Goal: Navigation & Orientation: Locate item on page

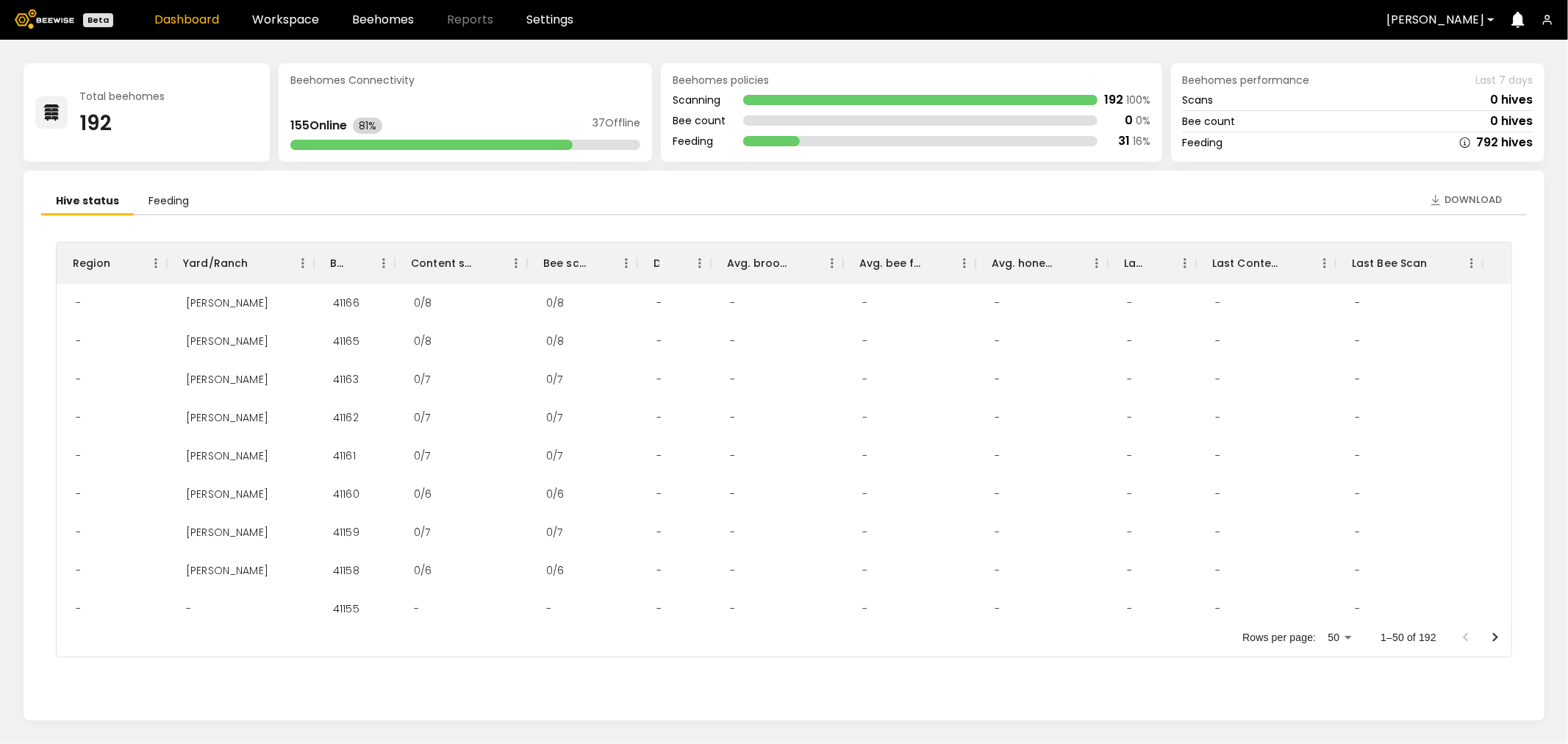
click at [285, 31] on header "Beta Dashboard Workspace Beehomes Reports Settings Dixon" at bounding box center [784, 19] width 1568 height 40
click at [286, 30] on header "Beta Dashboard Workspace Beehomes Reports Settings Dixon" at bounding box center [784, 19] width 1568 height 40
click at [289, 24] on link "Workspace" at bounding box center [286, 20] width 67 height 12
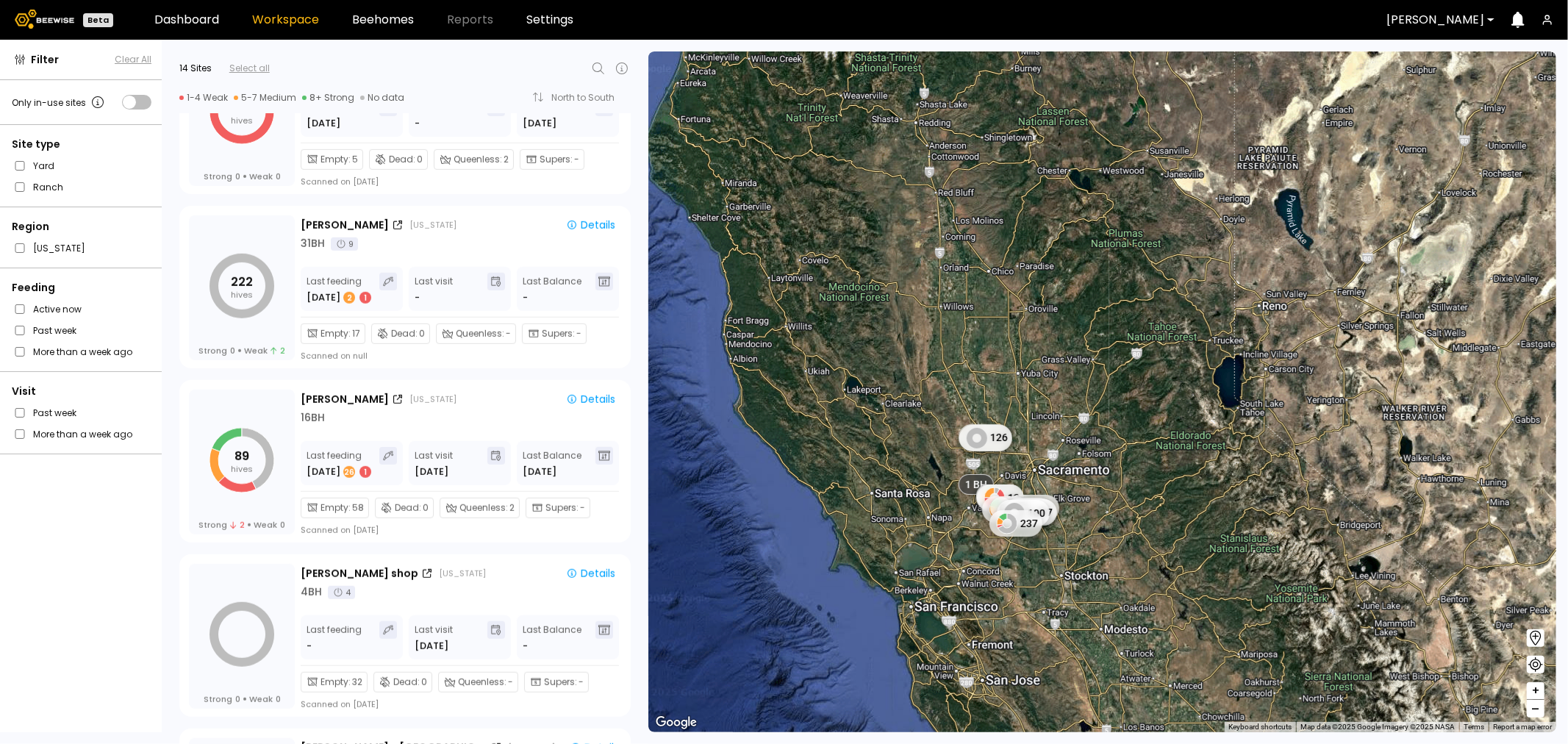
scroll to position [817, 0]
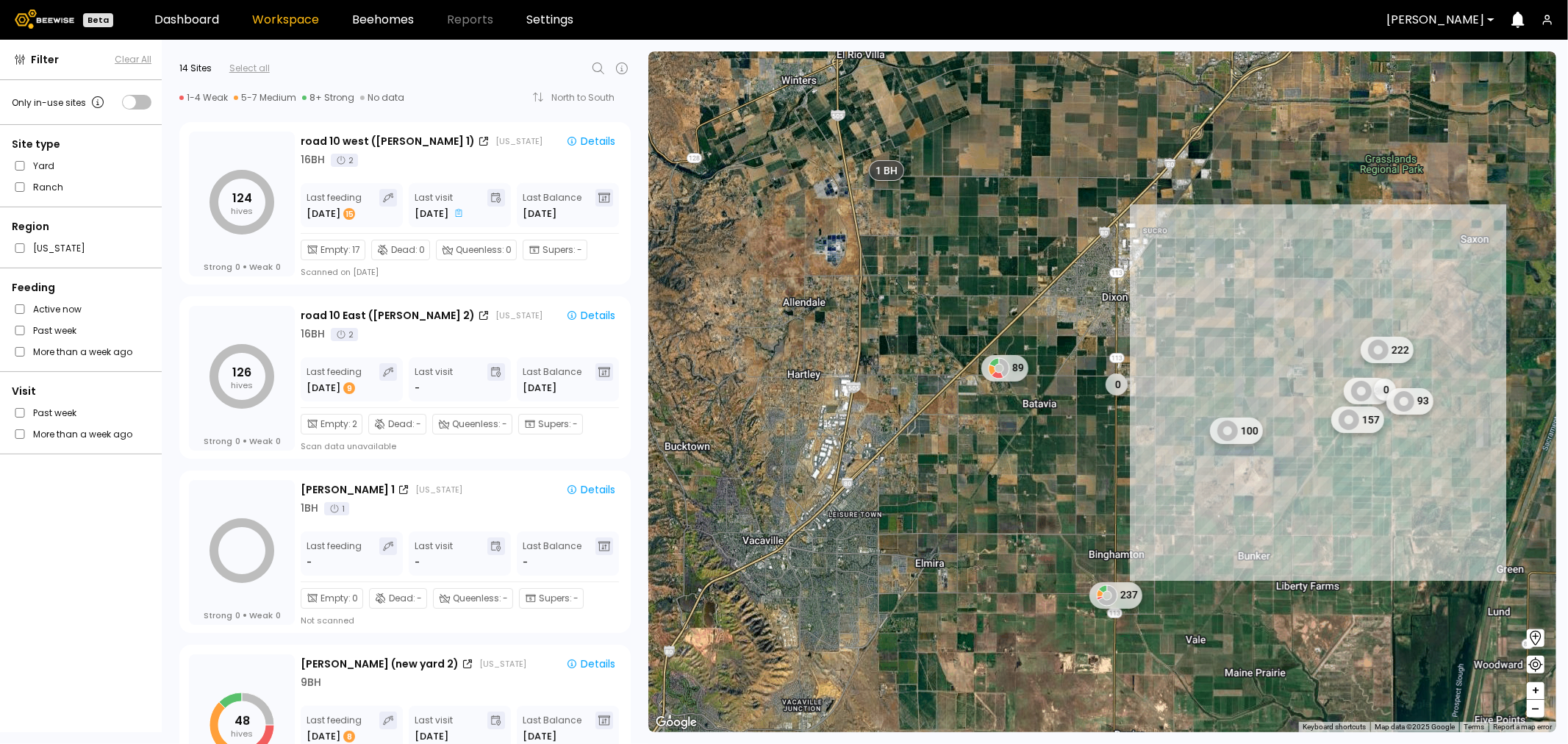
drag, startPoint x: 1048, startPoint y: 424, endPoint x: 1331, endPoint y: 280, distance: 317.5
click at [1331, 280] on div "1 BH 222 89 0 39 0 93 157 100 237" at bounding box center [1102, 392] width 908 height 681
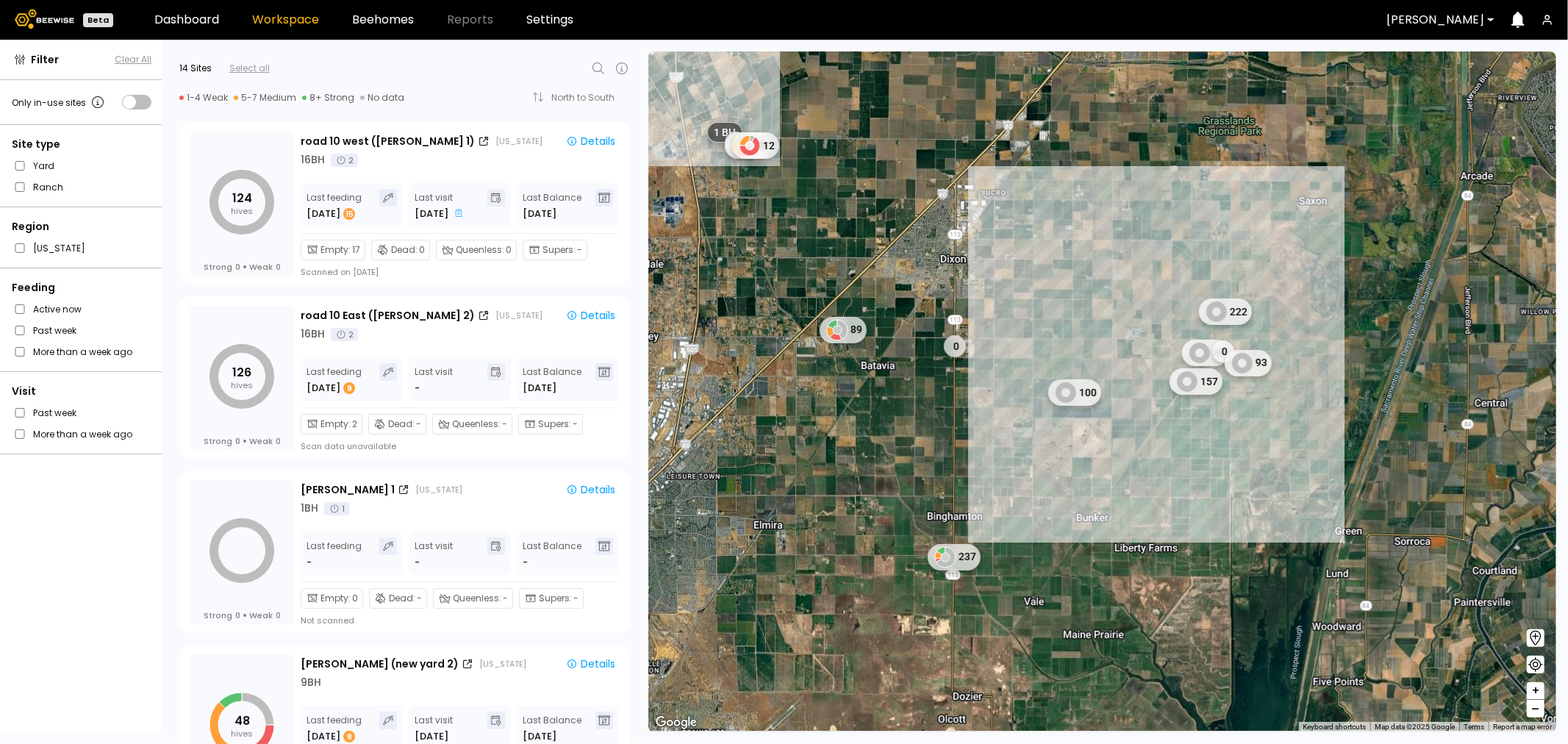
drag, startPoint x: 1369, startPoint y: 336, endPoint x: 1179, endPoint y: 269, distance: 201.5
click at [1180, 270] on div "1 BH 222 89 0 39 0 93 157 100 237 0 48 12" at bounding box center [1102, 392] width 908 height 681
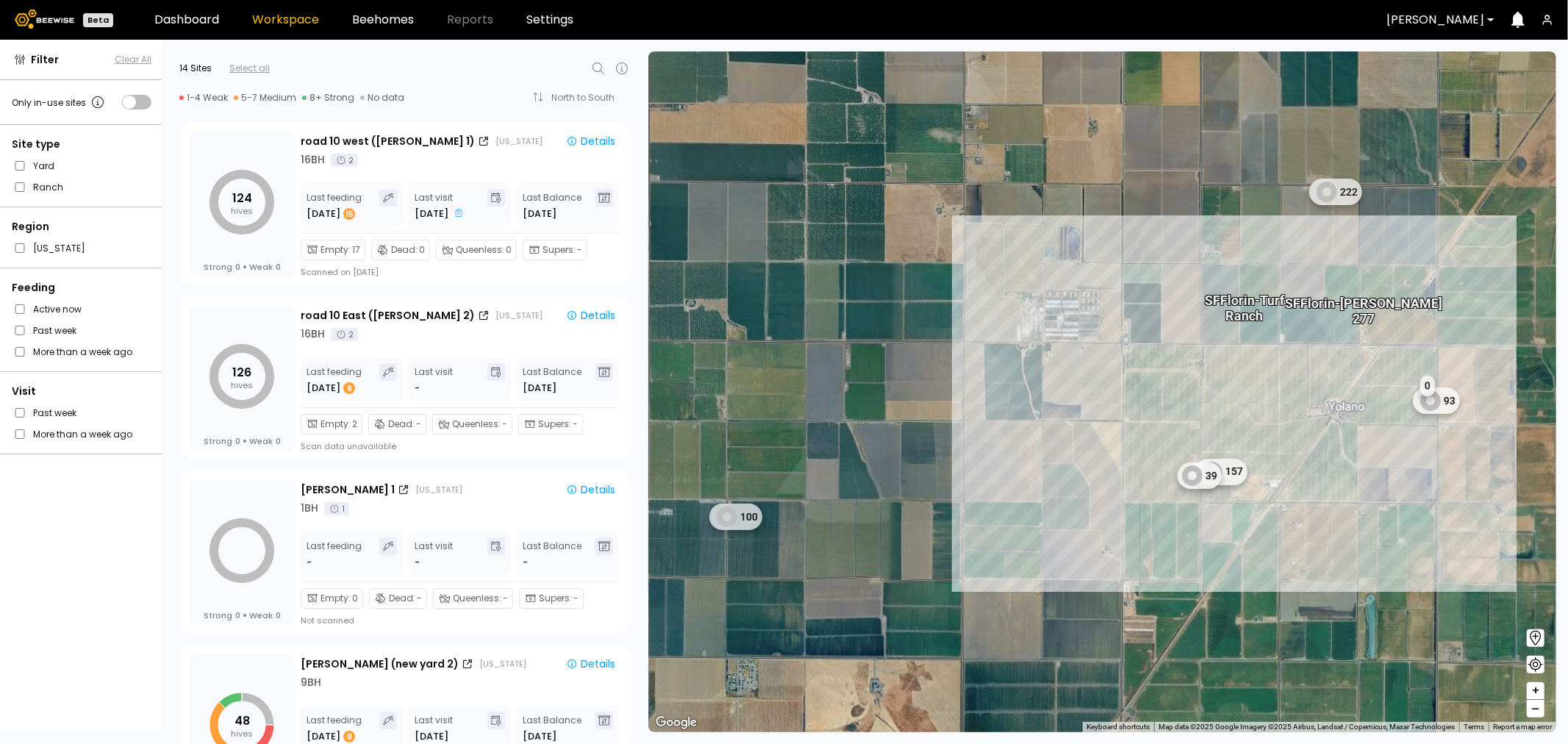
drag, startPoint x: 1337, startPoint y: 145, endPoint x: 1316, endPoint y: 267, distance: 123.8
click at [1316, 267] on div "1 BH 157 39 0 93 [PERSON_NAME] - [GEOGRAPHIC_DATA] [PERSON_NAME] 277 222 100" at bounding box center [1102, 392] width 908 height 681
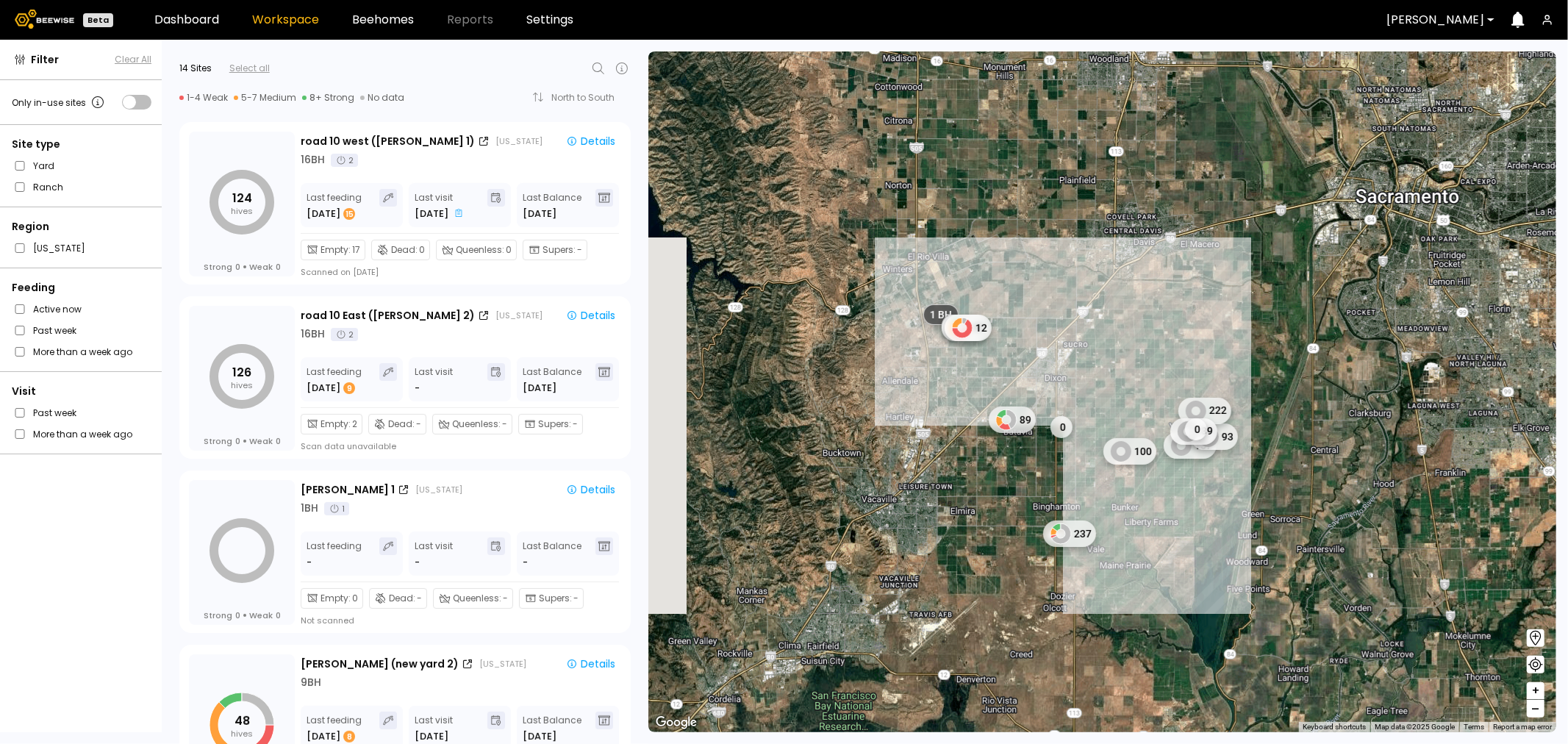
drag, startPoint x: 848, startPoint y: 453, endPoint x: 919, endPoint y: 399, distance: 89.2
click at [919, 399] on div "1 BH 157 93 222 100 39 0 0 0 48 12 89 237" at bounding box center [1102, 392] width 908 height 681
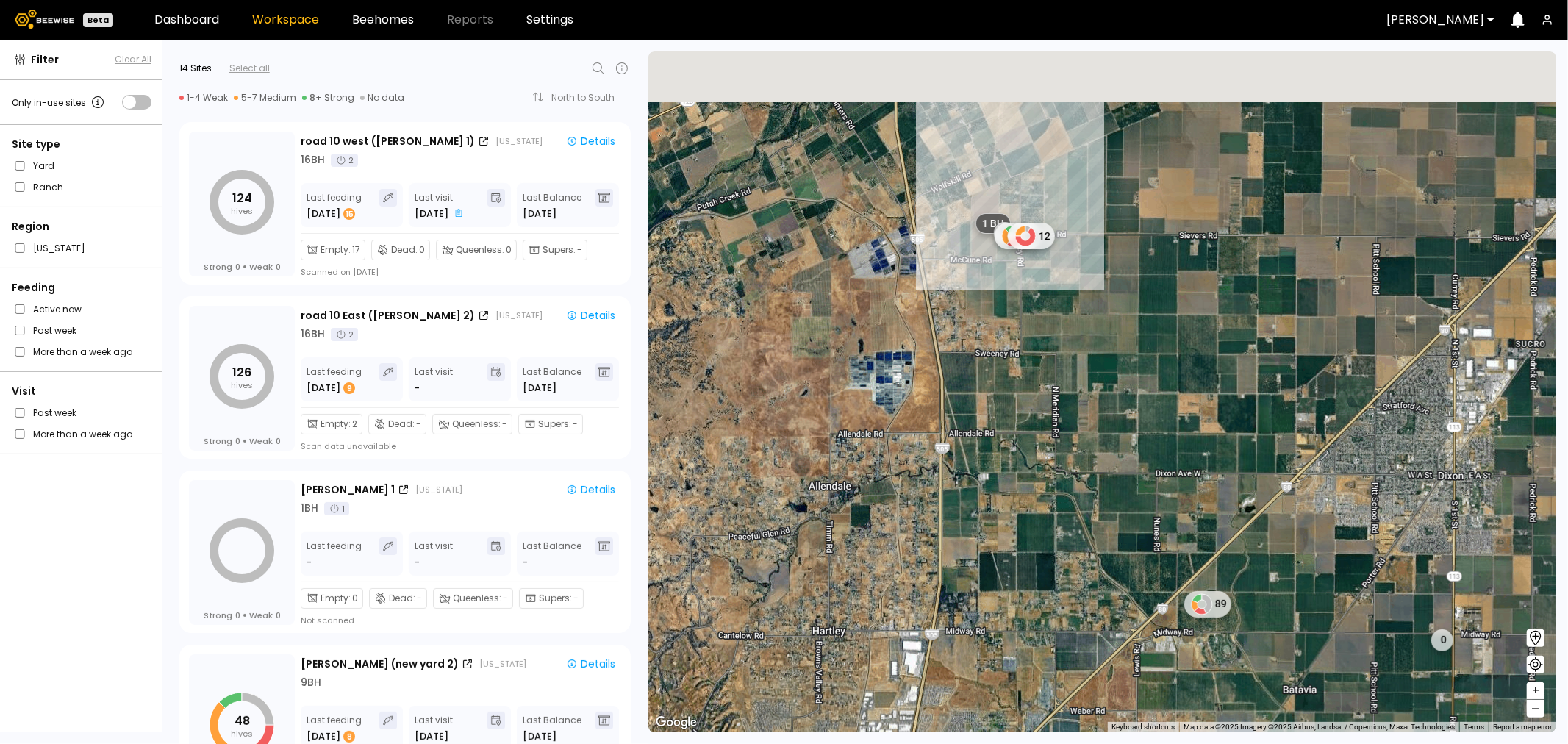
drag, startPoint x: 972, startPoint y: 280, endPoint x: 973, endPoint y: 447, distance: 167.0
click at [973, 447] on div "1 BH 0 0 48 12 89" at bounding box center [1102, 392] width 908 height 681
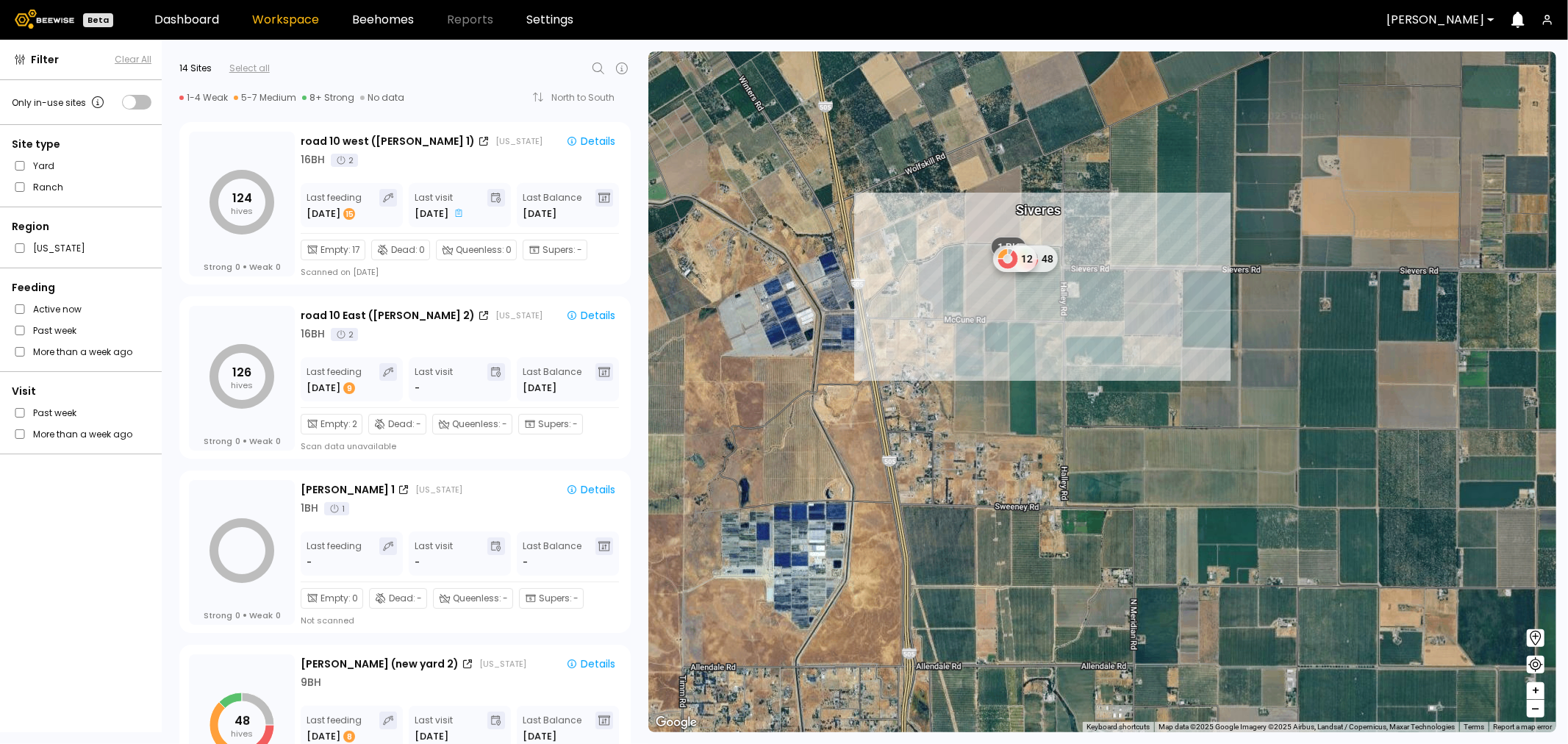
drag, startPoint x: 1012, startPoint y: 275, endPoint x: 1011, endPoint y: 462, distance: 187.0
click at [1011, 462] on div "1 BH 0 48 Siveres 12" at bounding box center [1102, 392] width 908 height 681
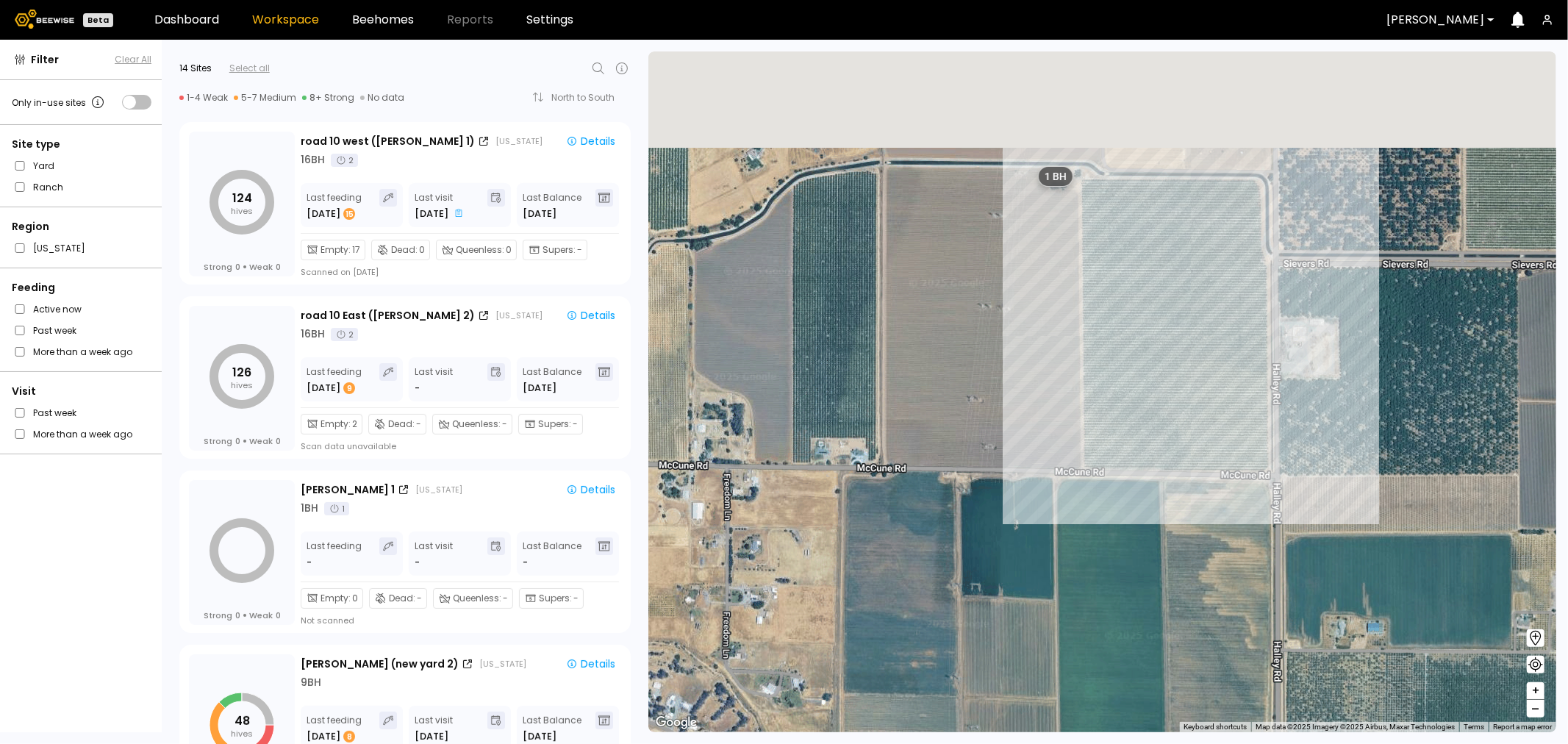
drag, startPoint x: 987, startPoint y: 400, endPoint x: 974, endPoint y: 644, distance: 244.3
click at [974, 644] on div "1 BH" at bounding box center [1102, 392] width 908 height 681
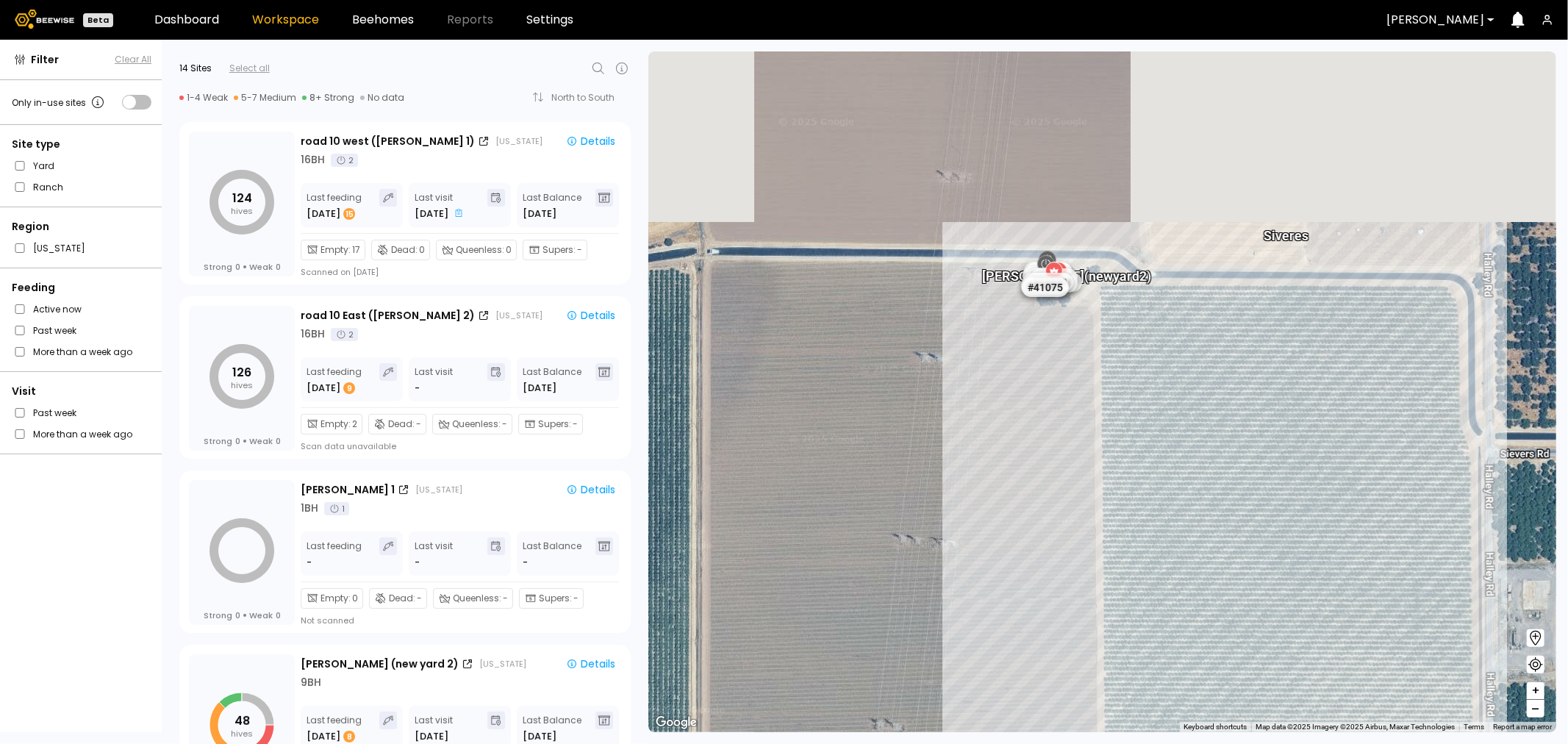
drag, startPoint x: 1050, startPoint y: 329, endPoint x: 993, endPoint y: 581, distance: 258.4
click at [994, 581] on div "# 41072 [PERSON_NAME] (new yard 2) Siveres # 41067 # 41104 # 40039 # 40702 # 40…" at bounding box center [1102, 392] width 908 height 681
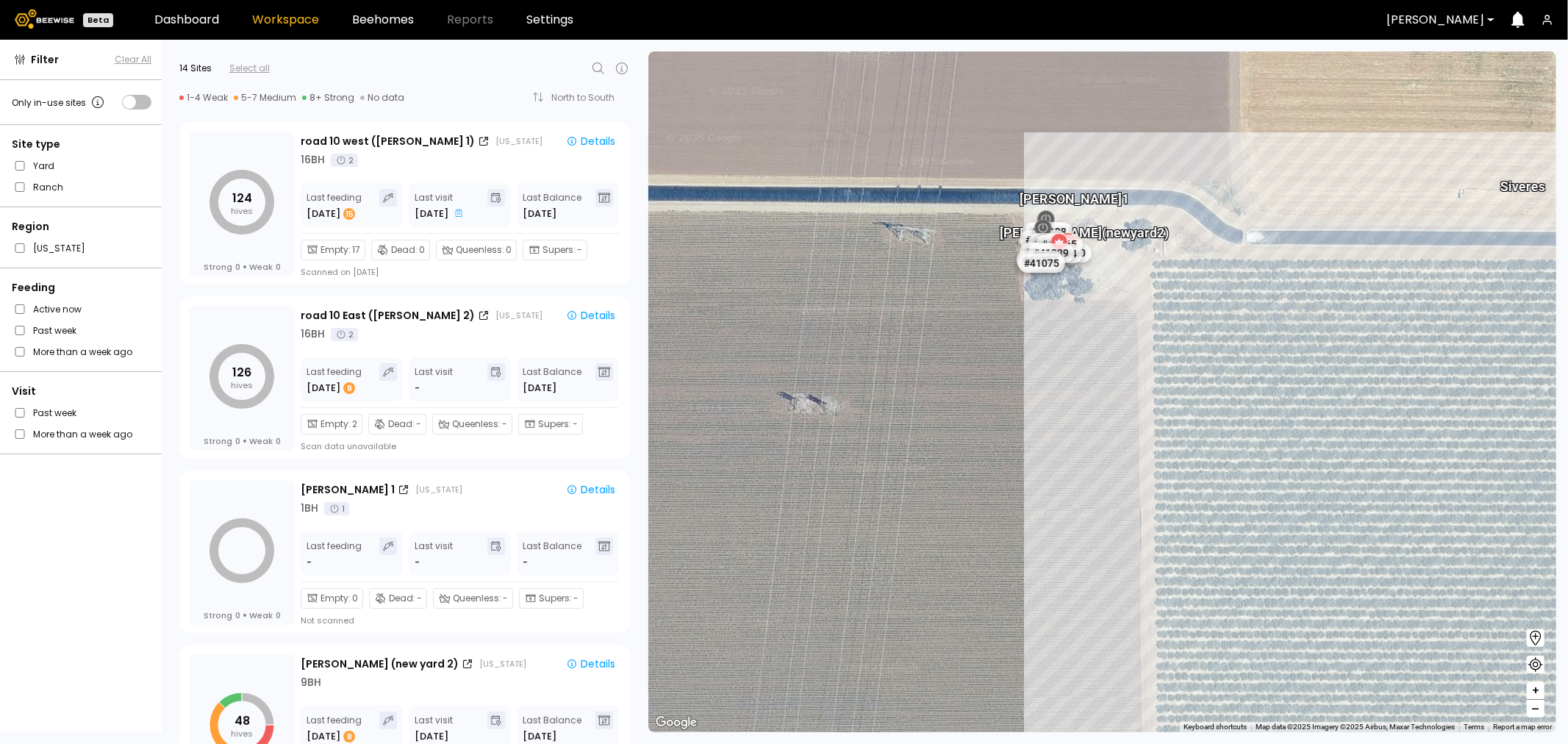
drag, startPoint x: 1039, startPoint y: 356, endPoint x: 1032, endPoint y: 604, distance: 248.1
click at [1032, 604] on div "# 41072 [PERSON_NAME] (new yard 2) # 41067 # 41104 # 40039 # 40702 # 40306 # 40…" at bounding box center [1102, 392] width 908 height 681
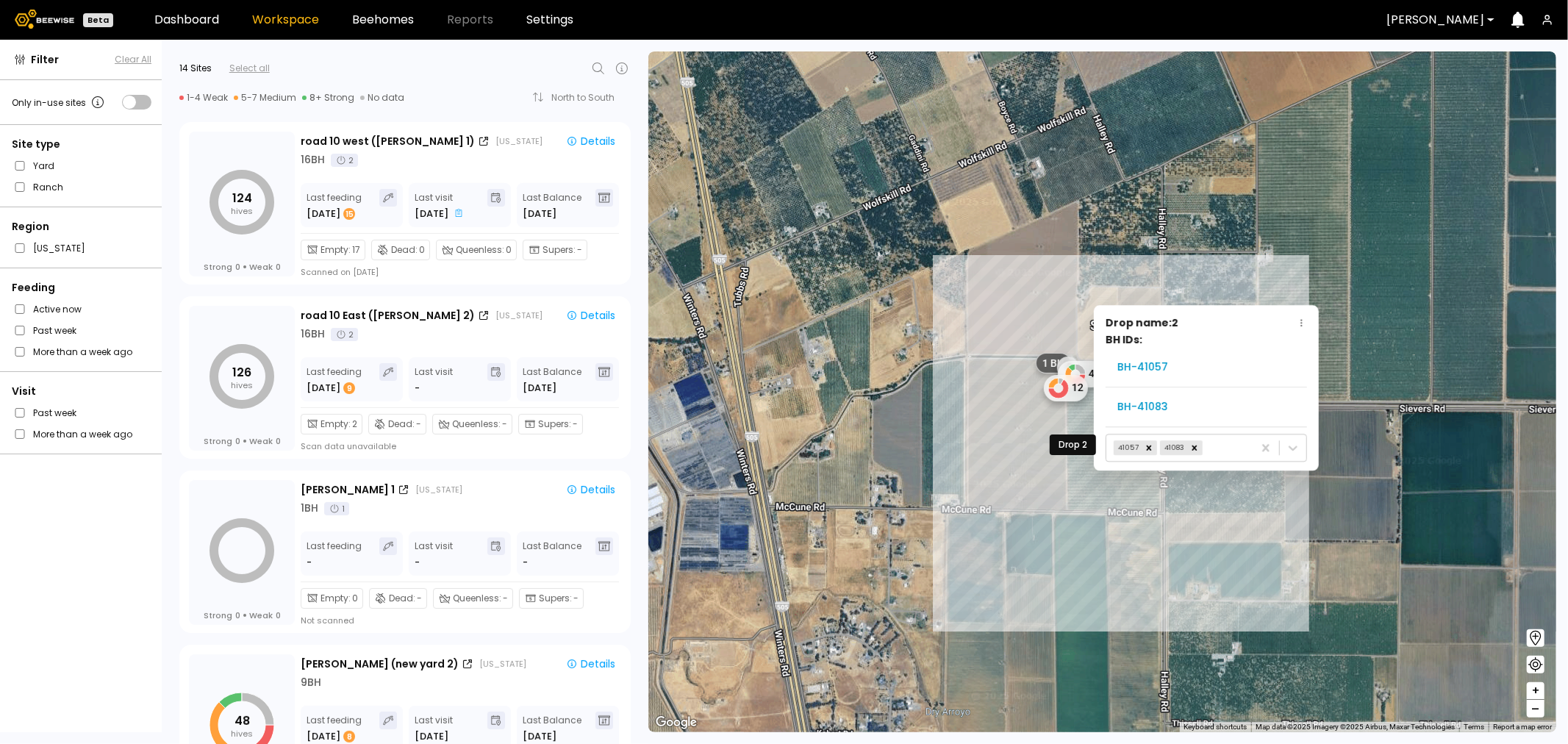
drag, startPoint x: 1058, startPoint y: 581, endPoint x: 1044, endPoint y: 487, distance: 95.0
click at [1044, 488] on div "1 BH 0 48 12 Drop name: 2 BH IDs: BH- 41057 BH- 41083 41057 41083 Siveres" at bounding box center [1102, 392] width 908 height 681
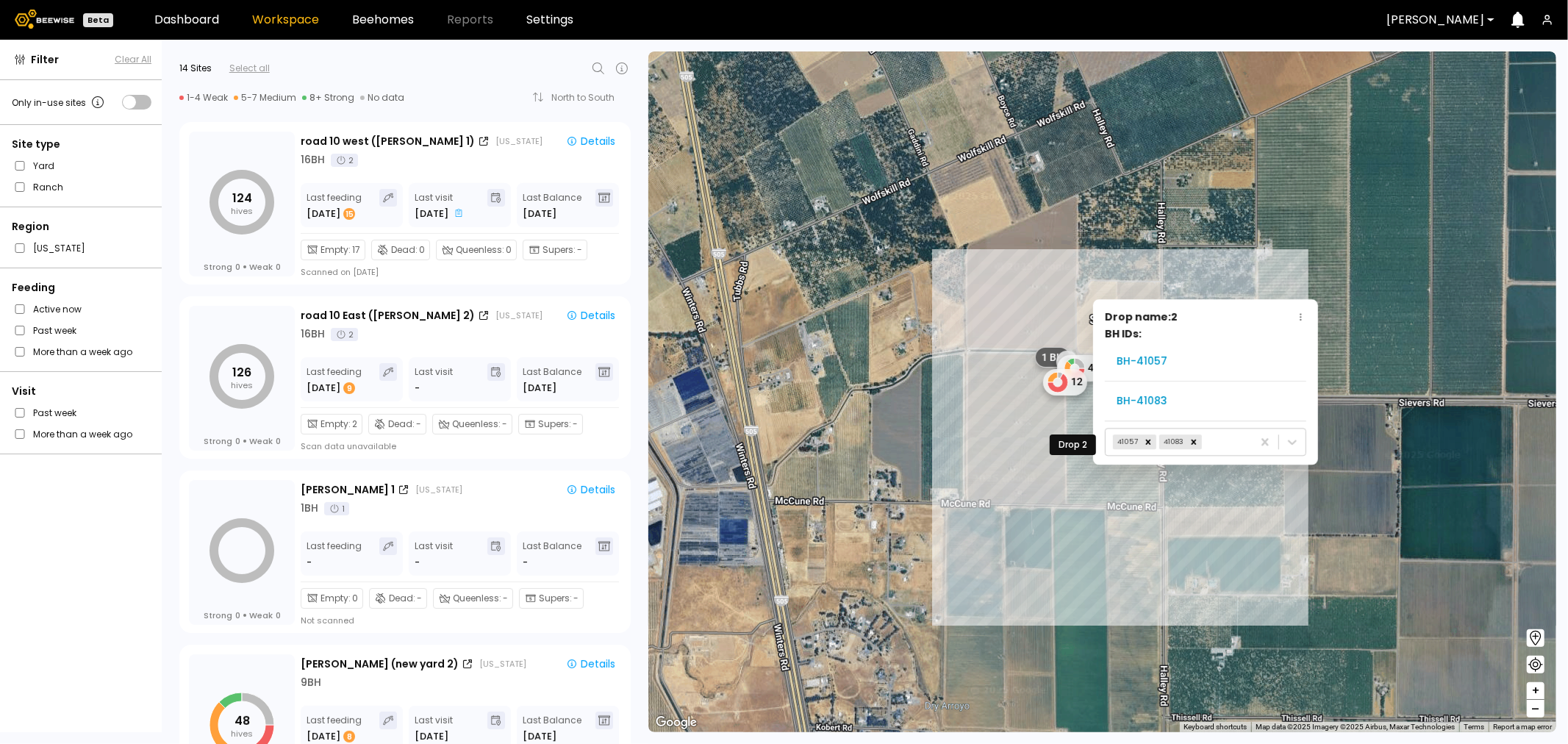
click at [1360, 577] on div "1 BH 0 48 12 Drop name: 2 BH IDs: BH- 41057 BH- 41083 41057 41083 Siveres" at bounding box center [1102, 392] width 908 height 681
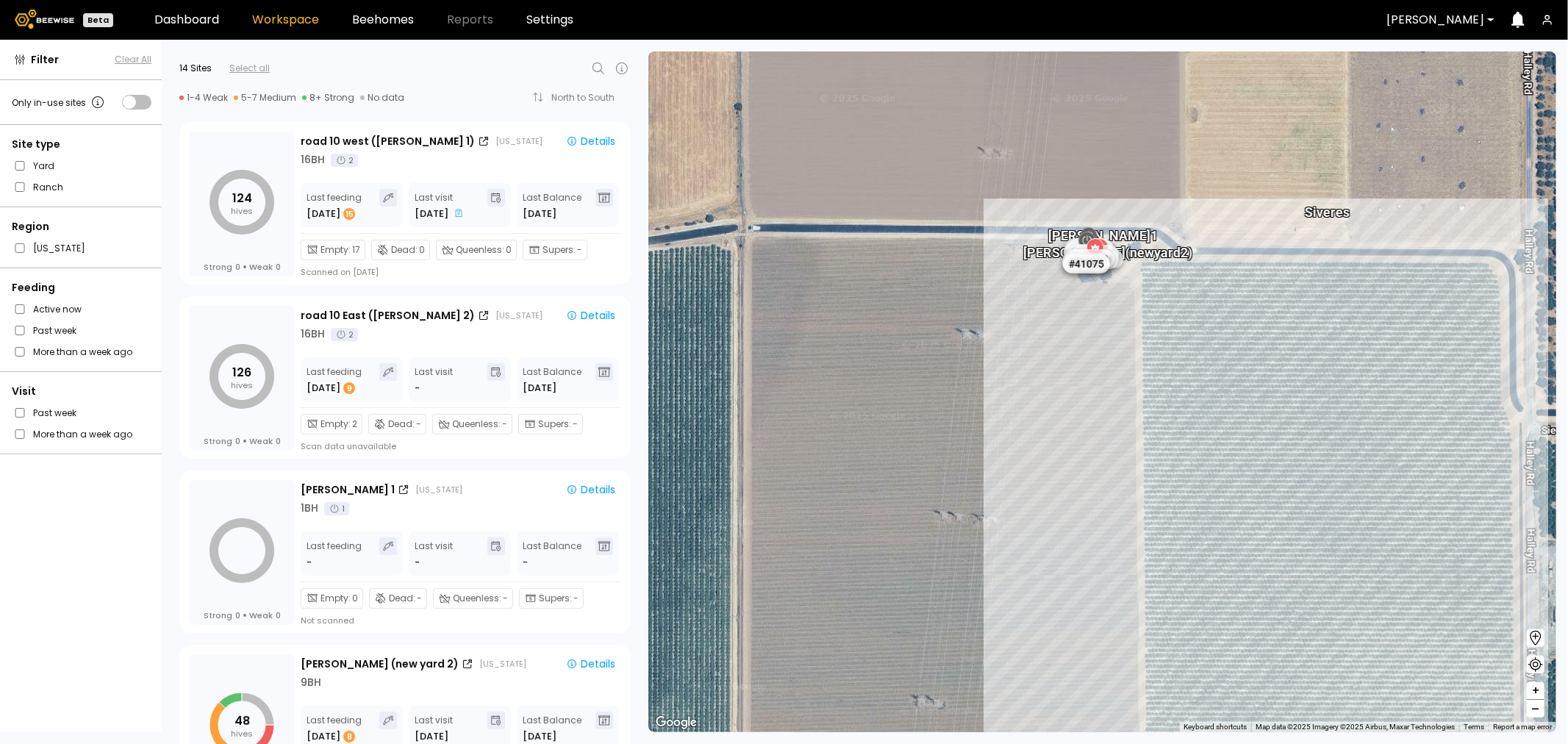
drag, startPoint x: 1124, startPoint y: 356, endPoint x: 1089, endPoint y: 523, distance: 170.6
click at [1089, 523] on div "# 41072 [PERSON_NAME] 1 [PERSON_NAME] (new yard 2) Siveres # 41067 # 41104 # 40…" at bounding box center [1102, 392] width 908 height 681
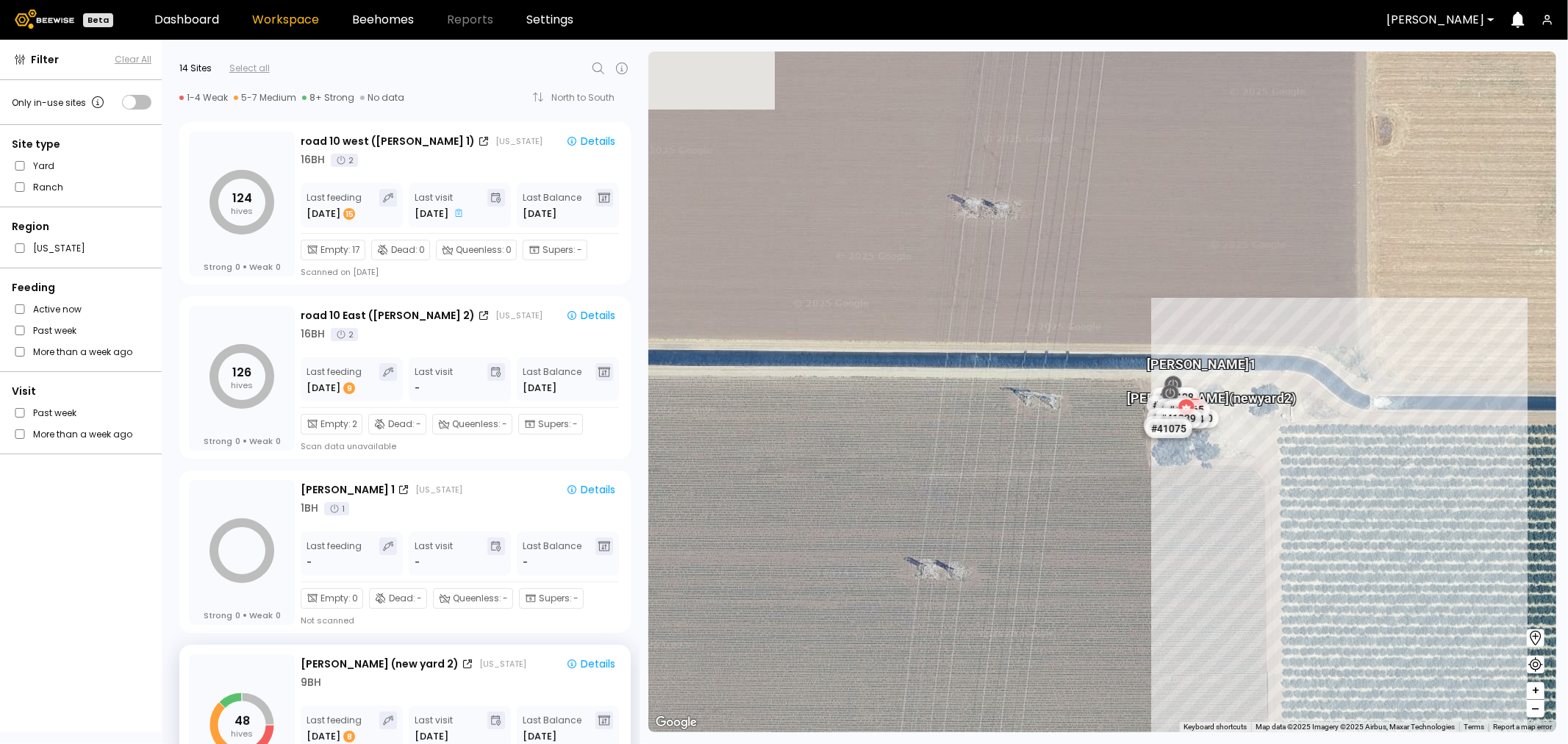
drag, startPoint x: 1258, startPoint y: 356, endPoint x: 1017, endPoint y: 589, distance: 335.2
click at [1018, 589] on div "# 41072 [PERSON_NAME] 1 [PERSON_NAME] (new yard 2) # 41067 # 41104 # 40039 # 40…" at bounding box center [1102, 392] width 908 height 681
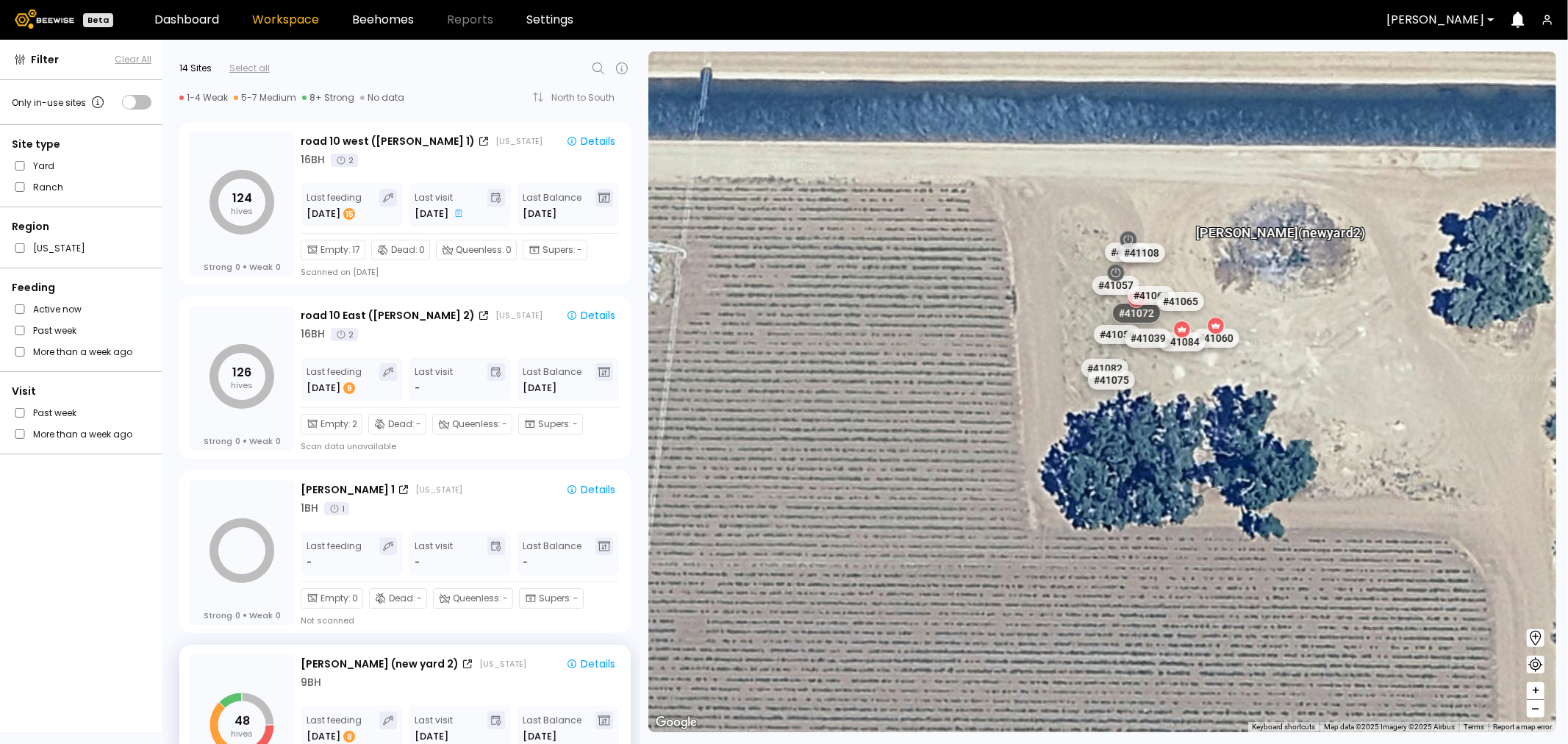
drag, startPoint x: 1177, startPoint y: 385, endPoint x: 1040, endPoint y: 456, distance: 154.3
click at [1040, 456] on div "# 41072 [PERSON_NAME] (new yard 2) # 41067 # 41104 # 40039 # 40702 # 40306 # 40…" at bounding box center [1102, 392] width 908 height 681
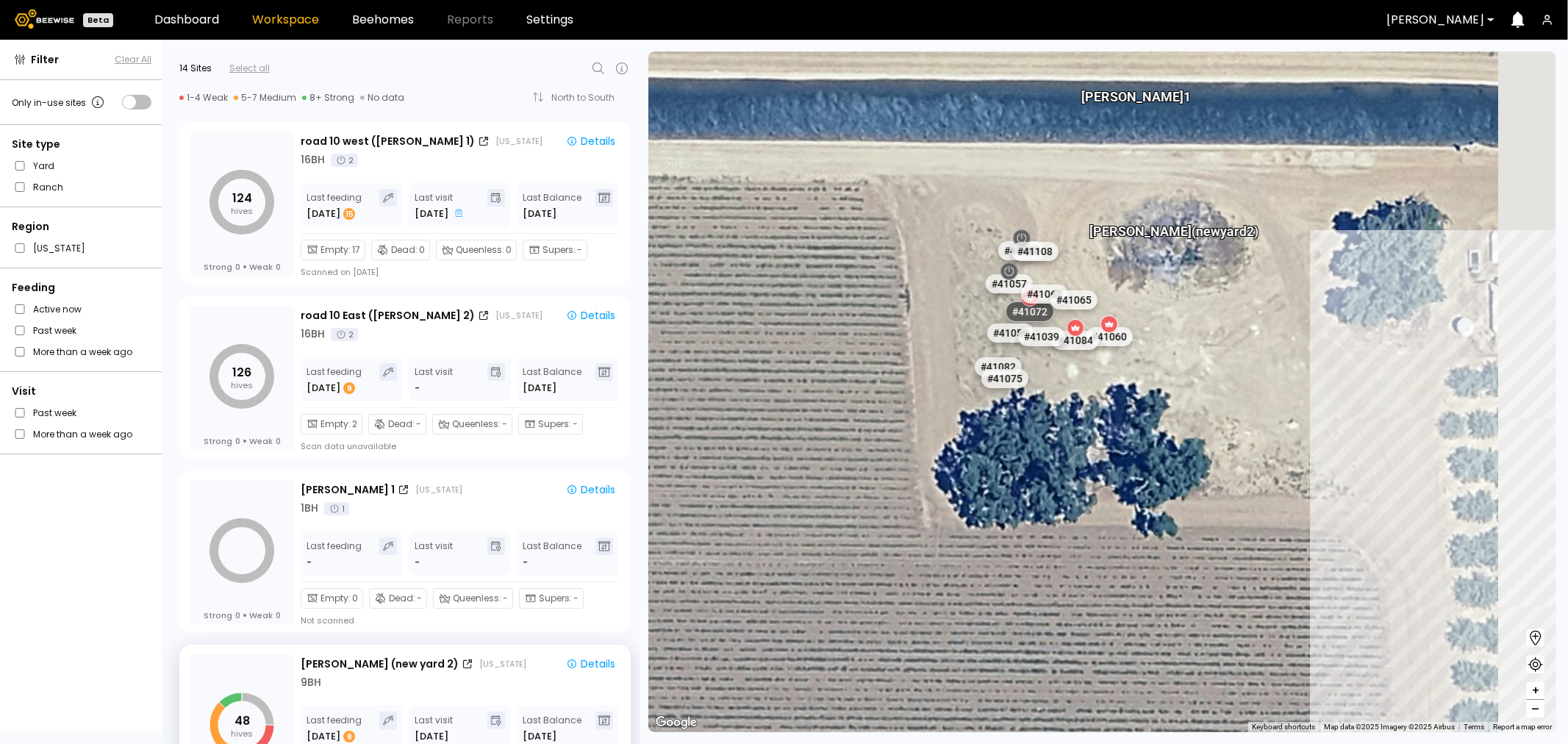
drag, startPoint x: 1285, startPoint y: 434, endPoint x: 1188, endPoint y: 430, distance: 97.1
click at [1188, 430] on div "# 41072 [PERSON_NAME] (new yard 2) # 41067 # 41104 # 40039 # 40702 # 40306 # 40…" at bounding box center [1102, 392] width 908 height 681
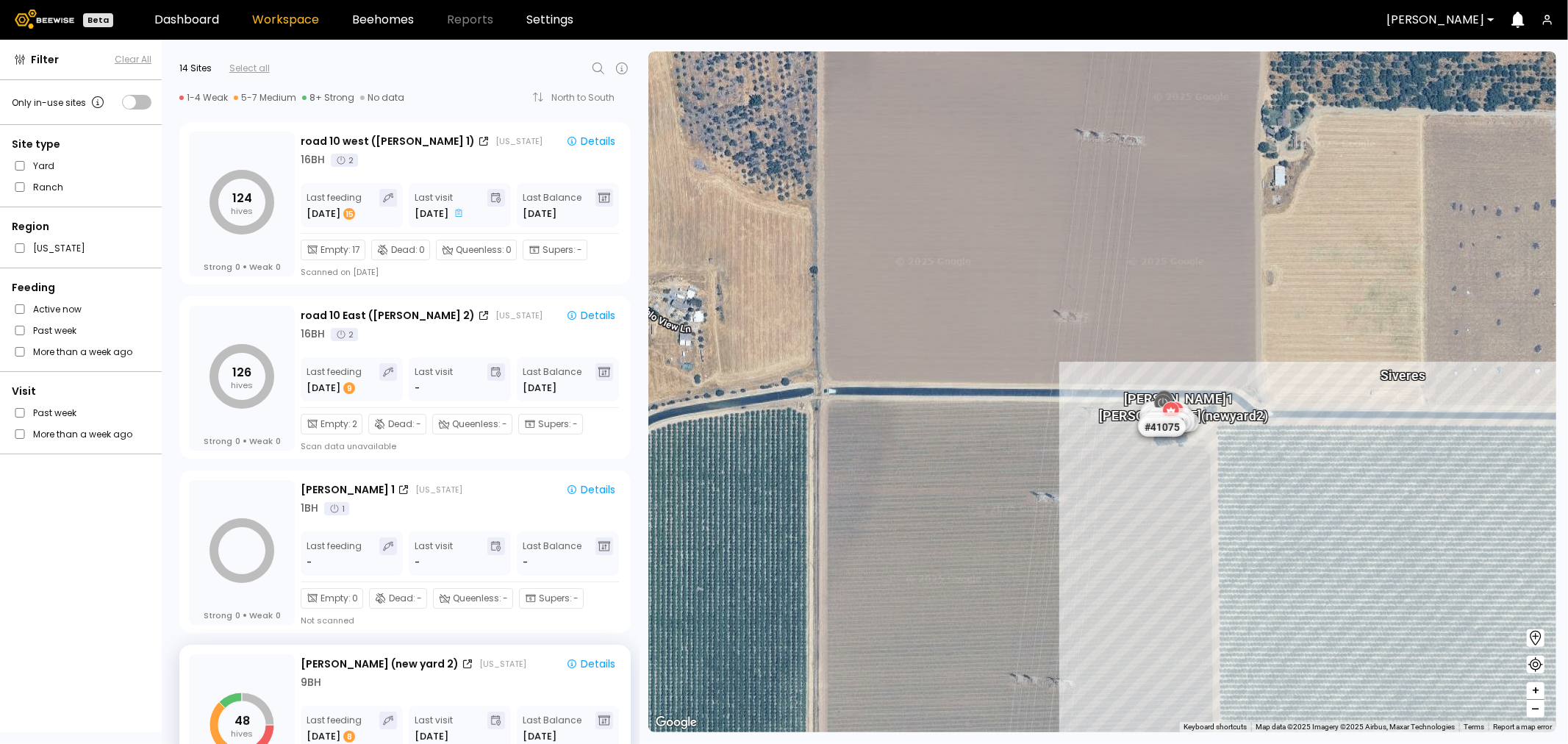
drag, startPoint x: 1184, startPoint y: 552, endPoint x: 1162, endPoint y: 496, distance: 60.2
click at [1162, 496] on div "# 41072 [PERSON_NAME] (new yard 2) # 41067 # 41104 # 40039 # 40702 # 40306 # 40…" at bounding box center [1102, 392] width 908 height 681
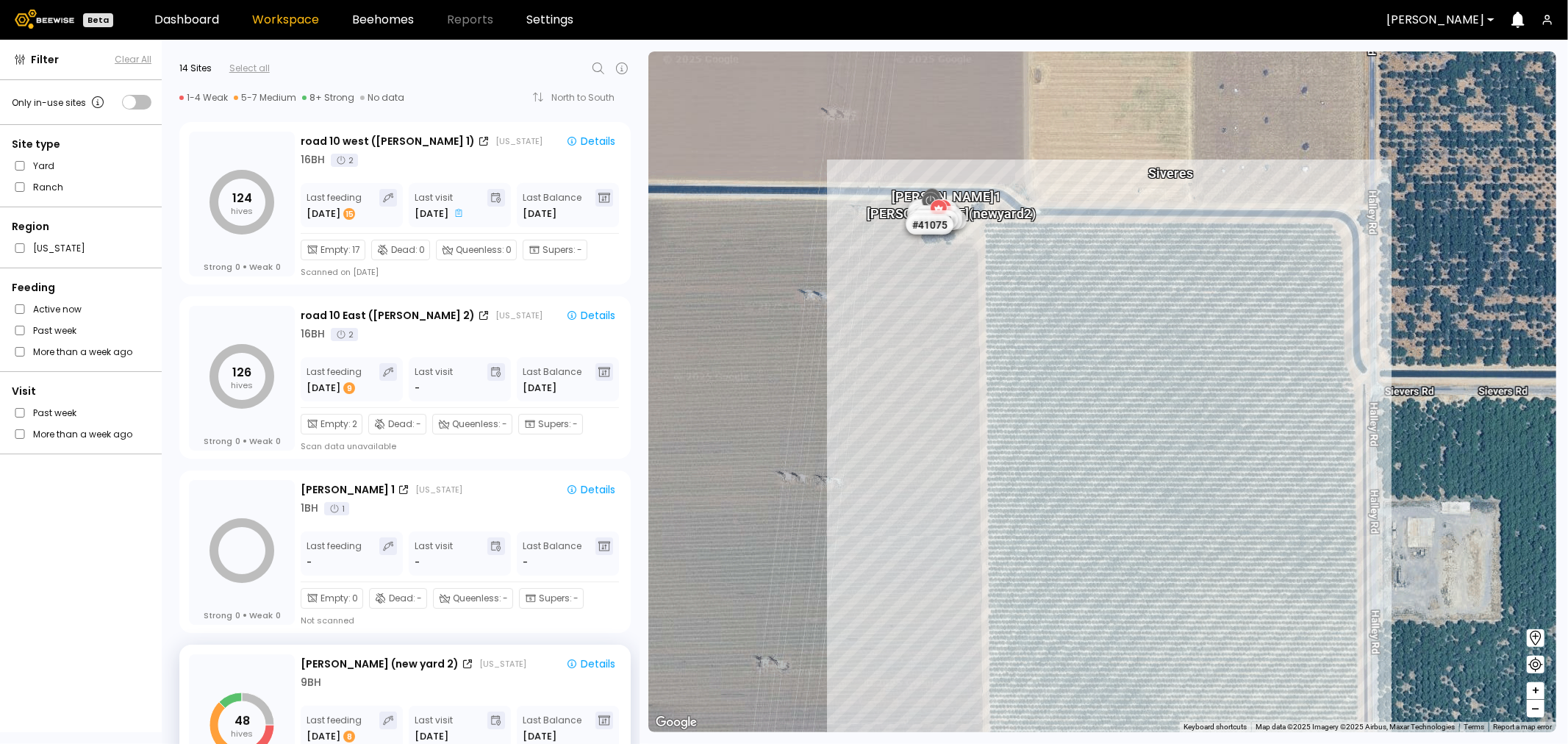
drag, startPoint x: 1152, startPoint y: 542, endPoint x: 900, endPoint y: 303, distance: 347.3
click at [900, 303] on div "# 41072 [PERSON_NAME] (new yard 2) # 41067 # 41104 # 40039 # 40702 # 40306 # 40…" at bounding box center [1102, 392] width 908 height 681
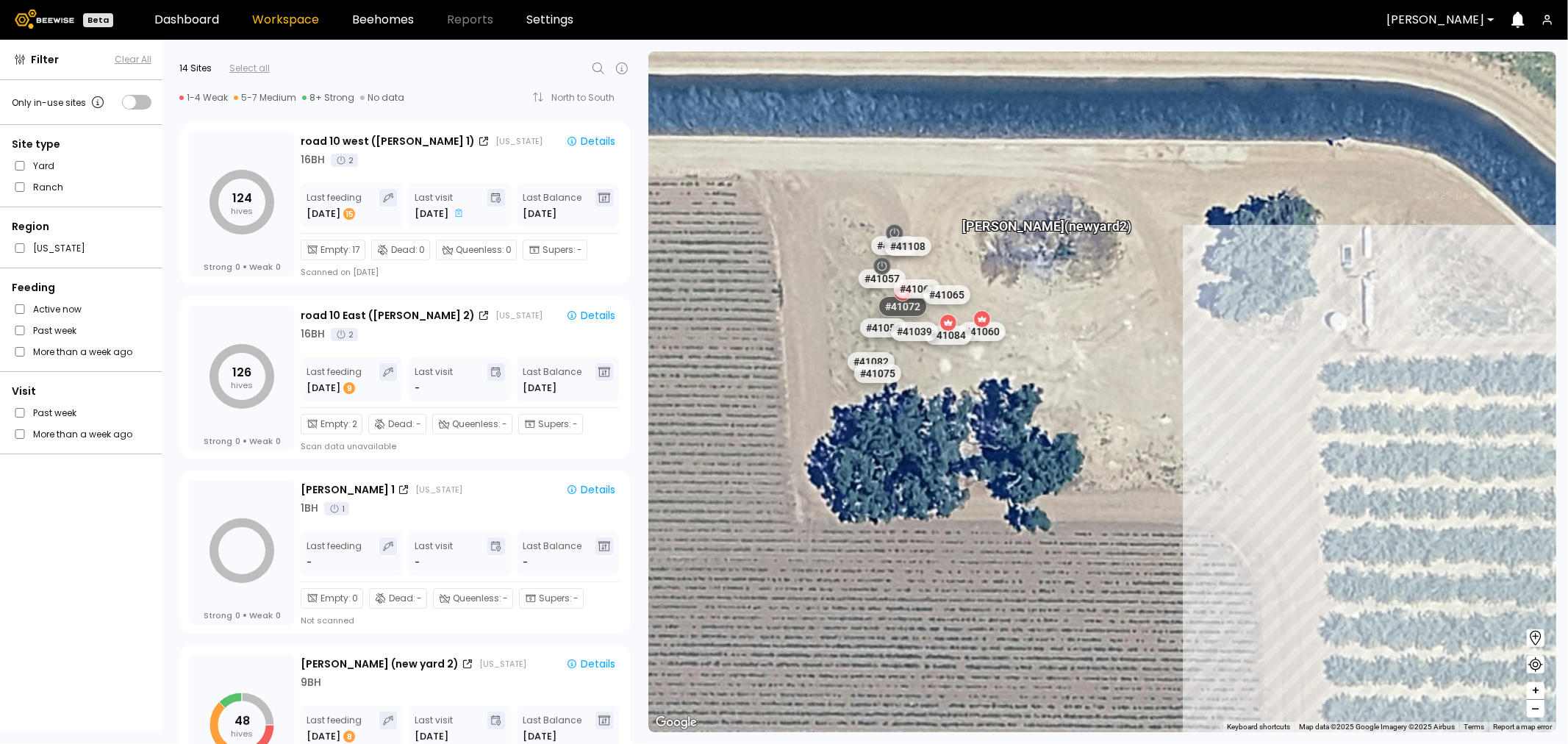
drag, startPoint x: 912, startPoint y: 289, endPoint x: 1011, endPoint y: 508, distance: 240.3
click at [1011, 508] on div "# 41072 [PERSON_NAME] (new yard 2) # 41067 # 41104 # 40039 # 40702 # 40306 # 40…" at bounding box center [1102, 392] width 908 height 681
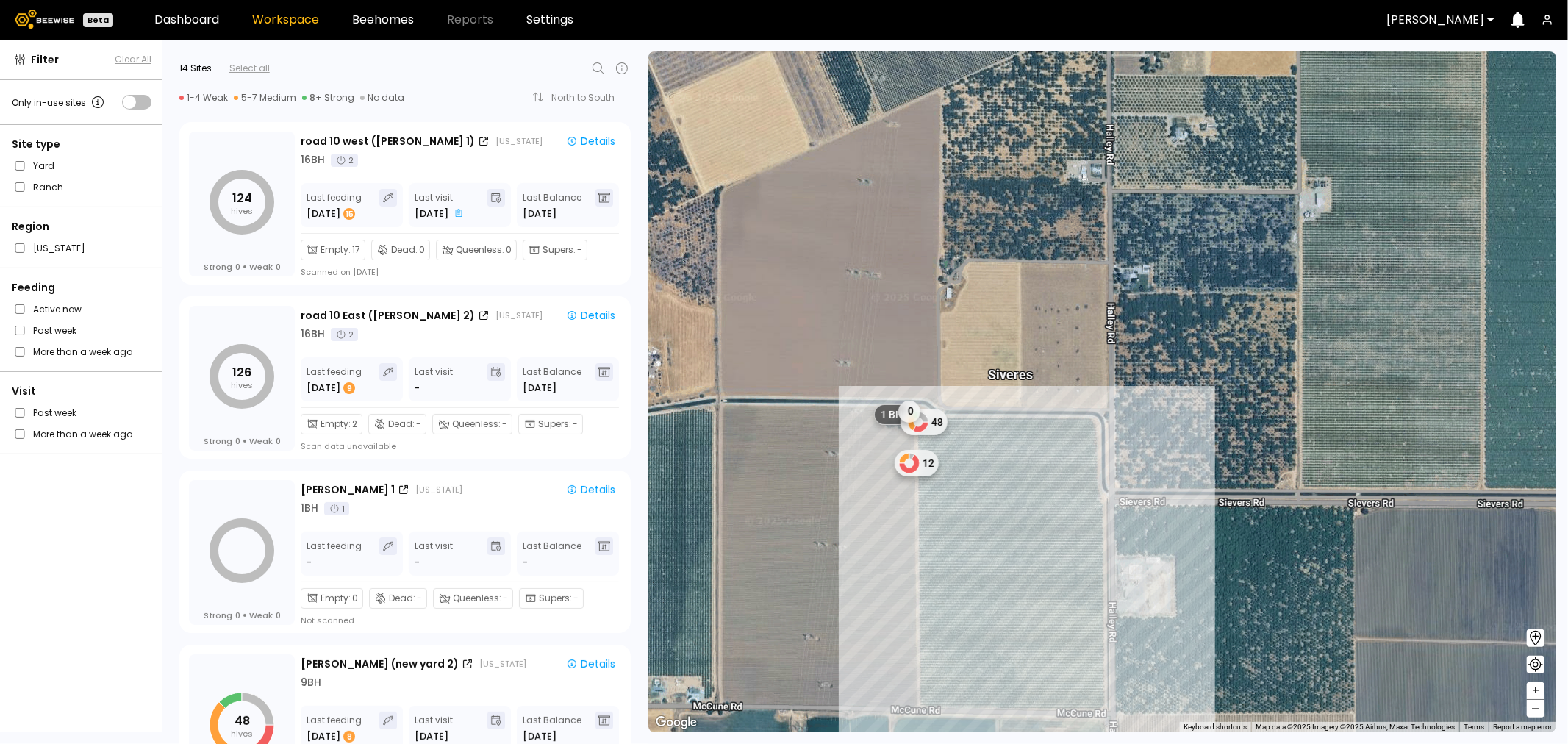
scroll to position [82, 0]
